Goal: Find specific fact: Find specific fact

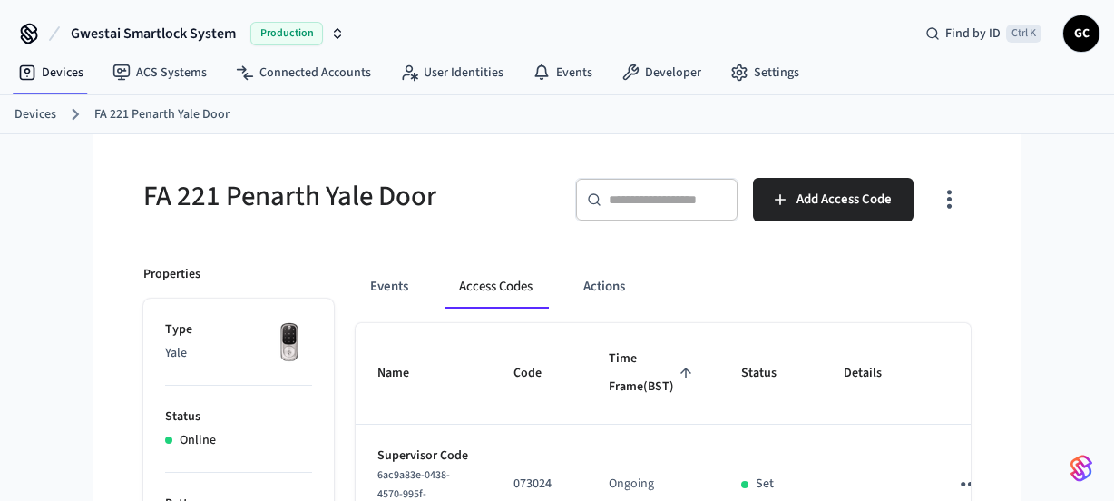
scroll to position [832, 0]
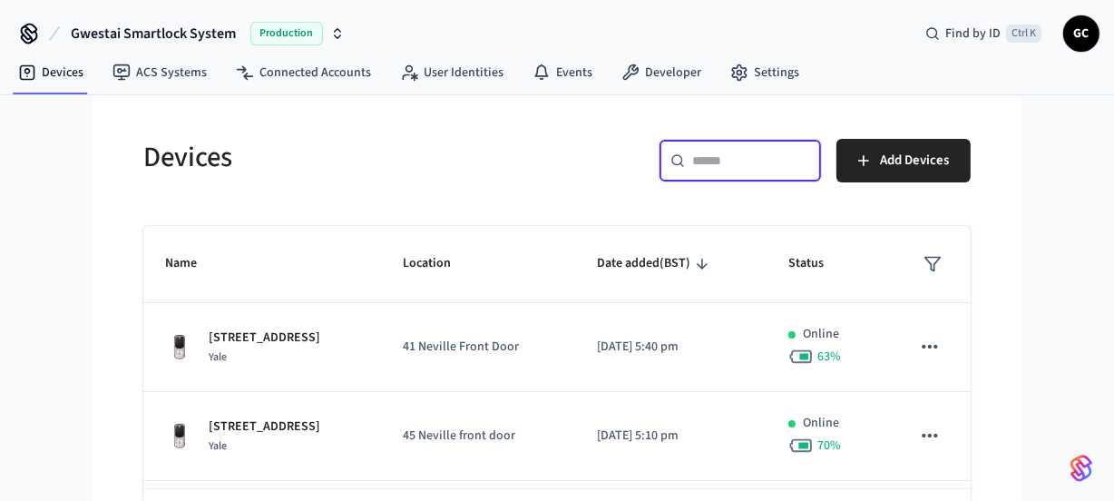
click at [710, 154] on input "text" at bounding box center [751, 160] width 118 height 18
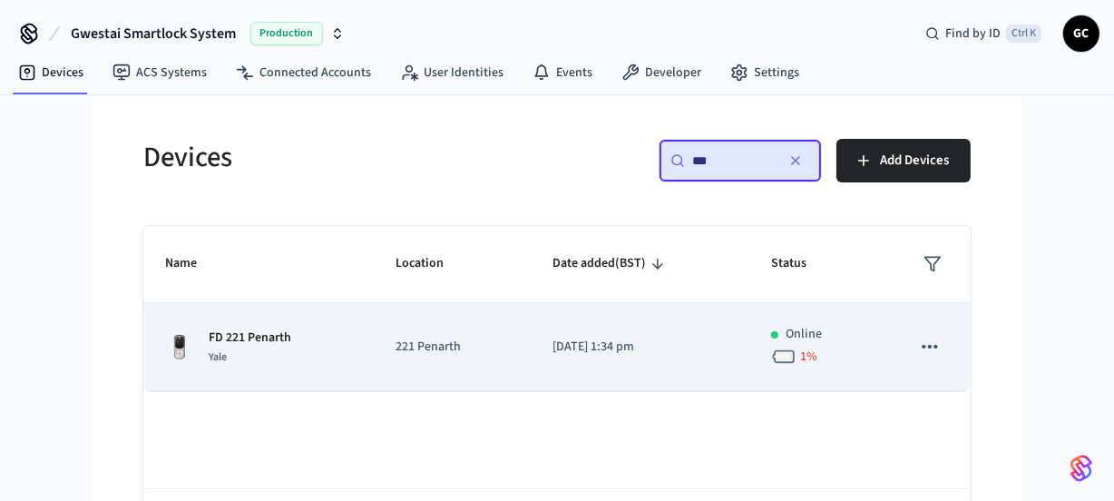
type input "**"
click at [255, 329] on p "FD 221 Penarth" at bounding box center [250, 337] width 83 height 19
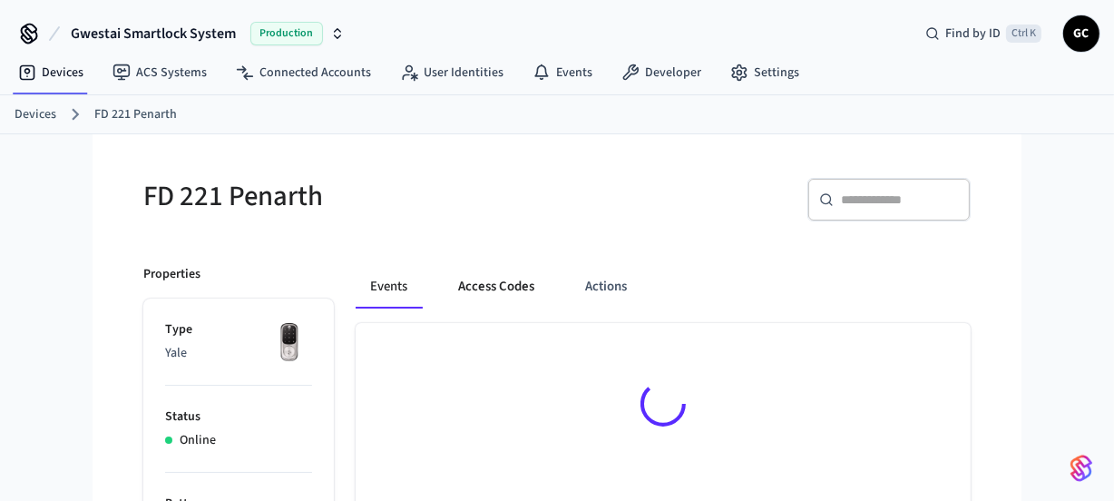
click at [478, 285] on button "Access Codes" at bounding box center [495, 287] width 105 height 44
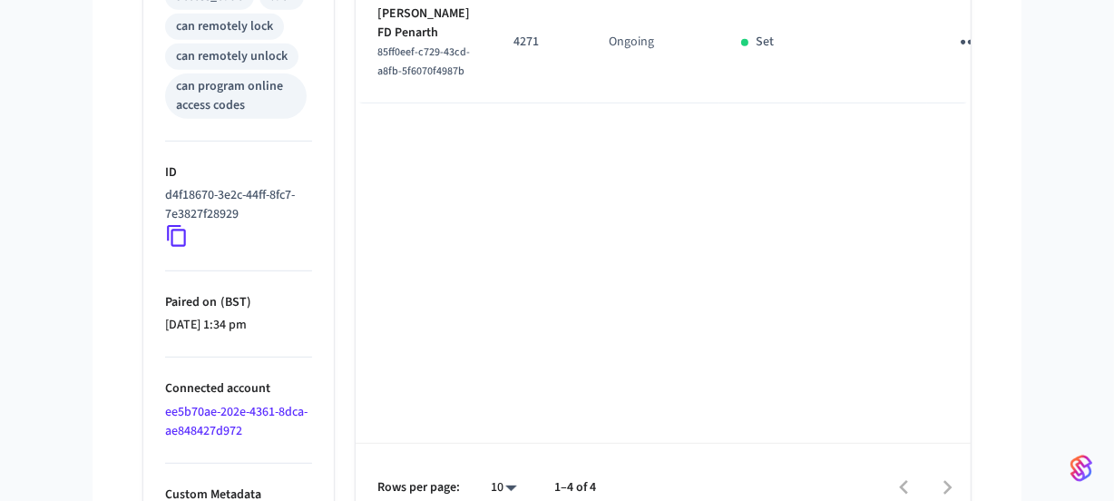
scroll to position [832, 0]
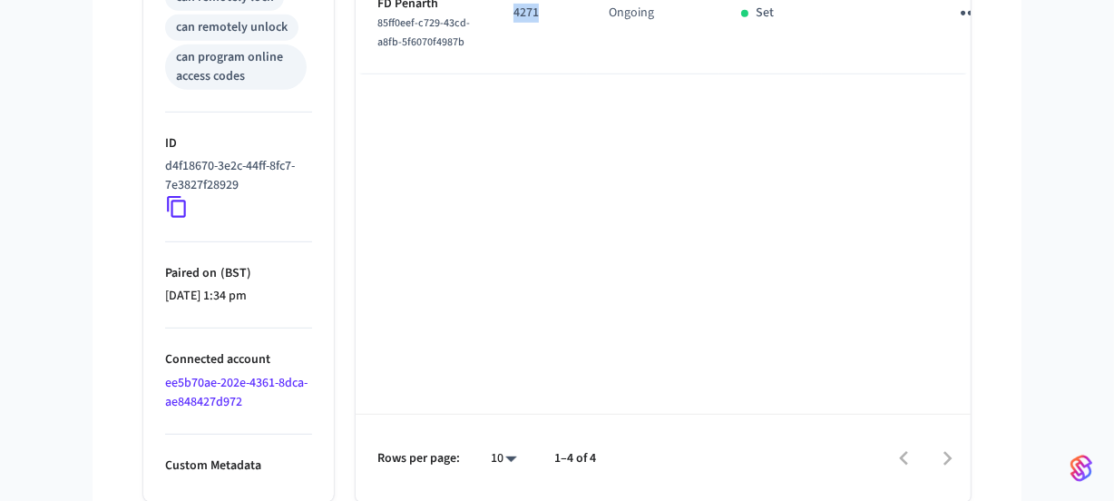
drag, startPoint x: 489, startPoint y: 135, endPoint x: 515, endPoint y: 132, distance: 26.4
click at [515, 74] on td "4271" at bounding box center [538, 14] width 95 height 121
copy p "4271"
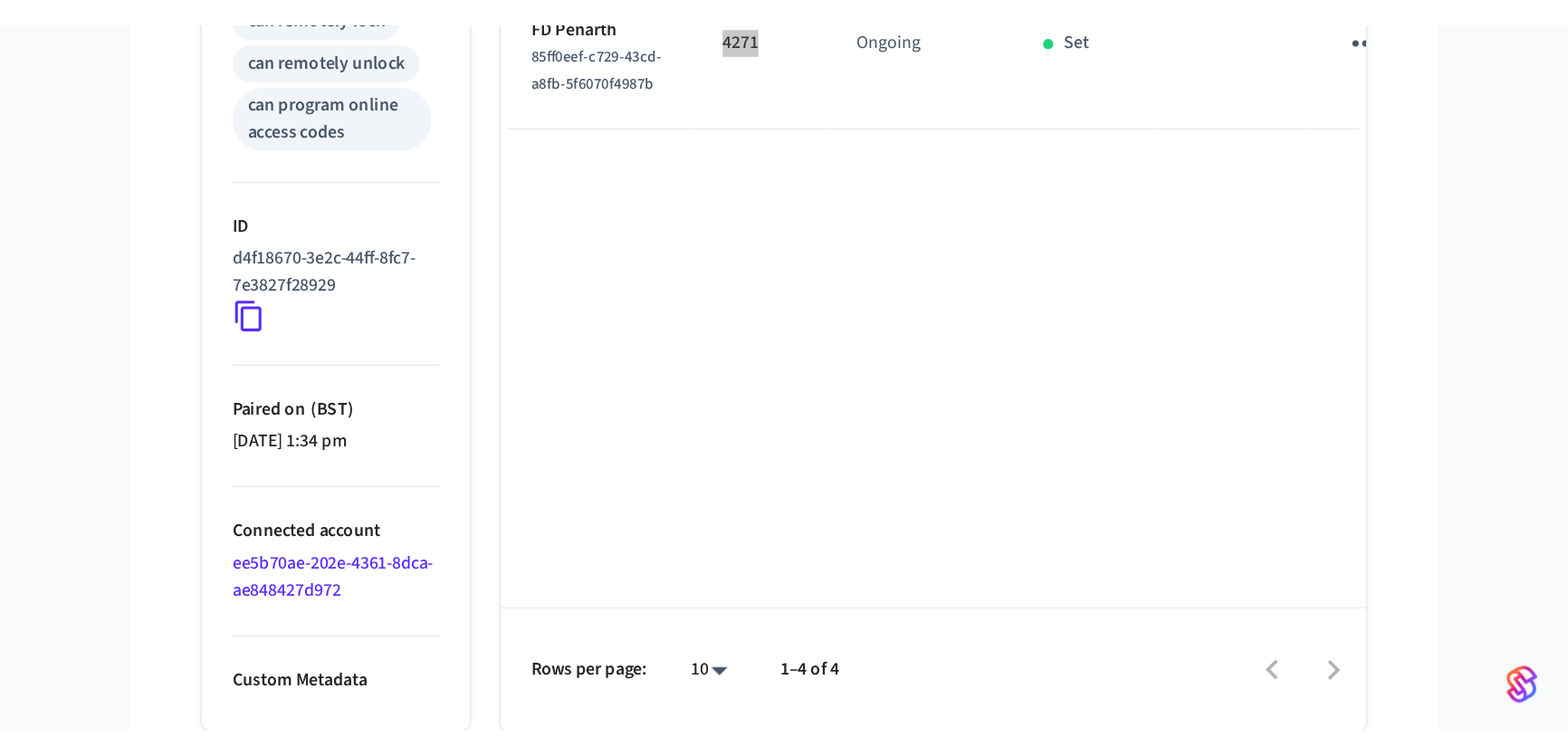
scroll to position [536, 0]
